Goal: Navigation & Orientation: Find specific page/section

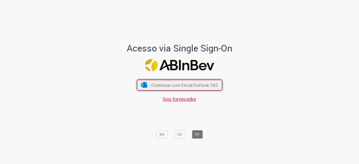
click at [187, 82] on button "Continuar com Email Outlook 365" at bounding box center [179, 85] width 85 height 11
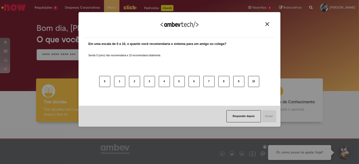
click at [268, 23] on img "Close" at bounding box center [267, 24] width 4 height 4
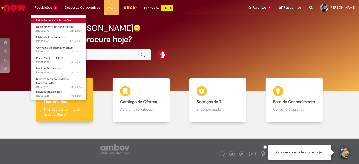
click at [45, 21] on link "Exibir Todas as Solicitações" at bounding box center [59, 21] width 56 height 6
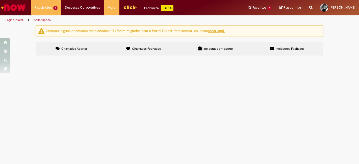
click at [9, 5] on img "Ir para a Homepage" at bounding box center [14, 8] width 26 height 10
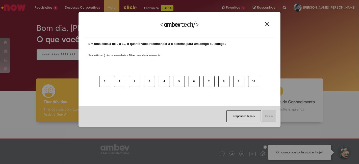
click at [268, 26] on button "Close" at bounding box center [267, 24] width 7 height 4
